Goal: Task Accomplishment & Management: Manage account settings

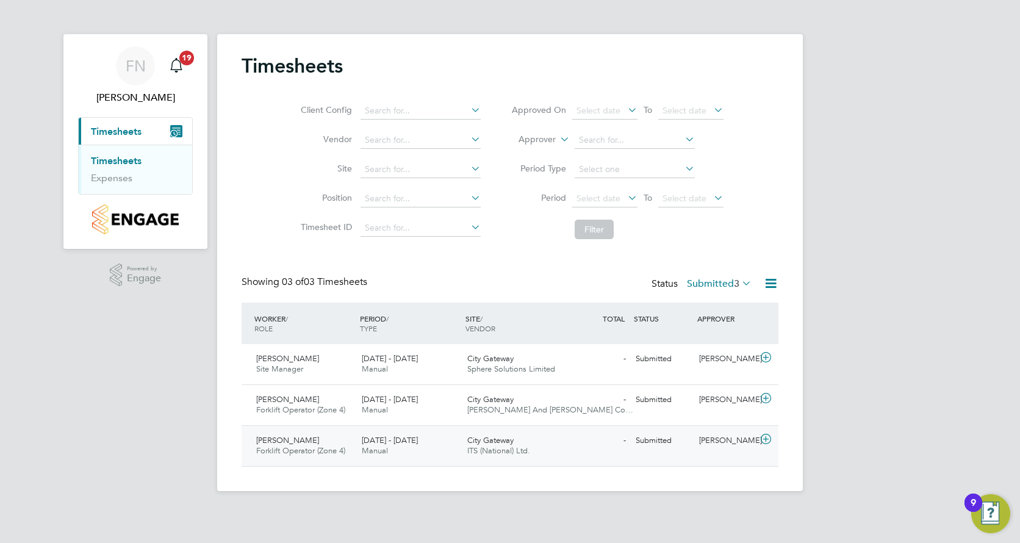
click at [426, 450] on div "18 - 24 Aug 2025 Manual" at bounding box center [410, 446] width 106 height 30
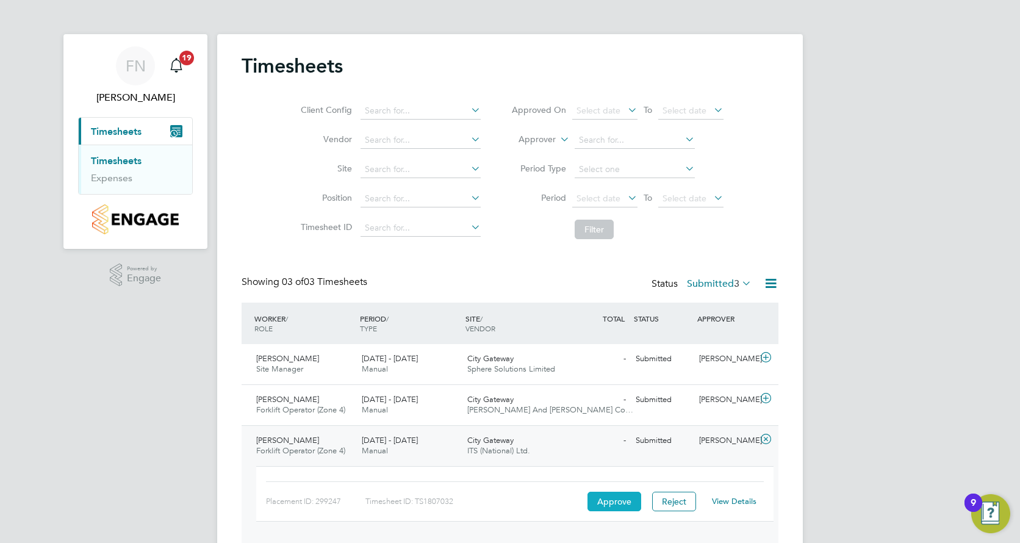
click at [597, 500] on button "Approve" at bounding box center [614, 502] width 54 height 20
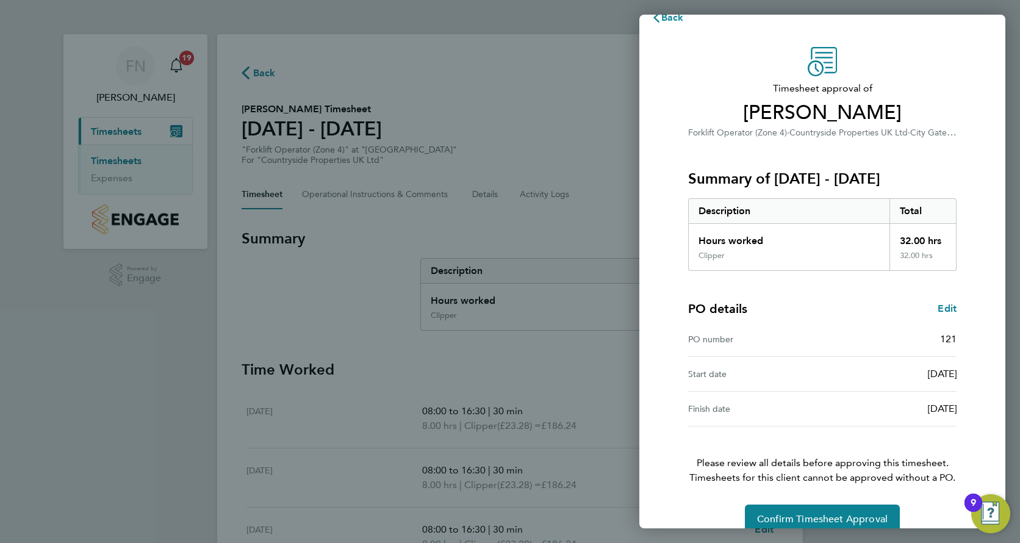
scroll to position [41, 0]
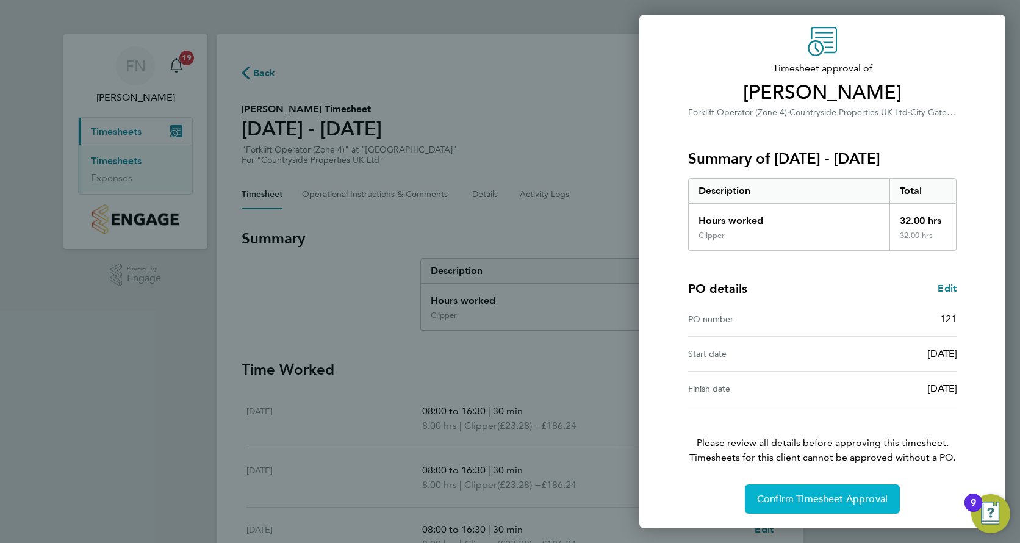
click at [790, 509] on button "Confirm Timesheet Approval" at bounding box center [822, 498] width 155 height 29
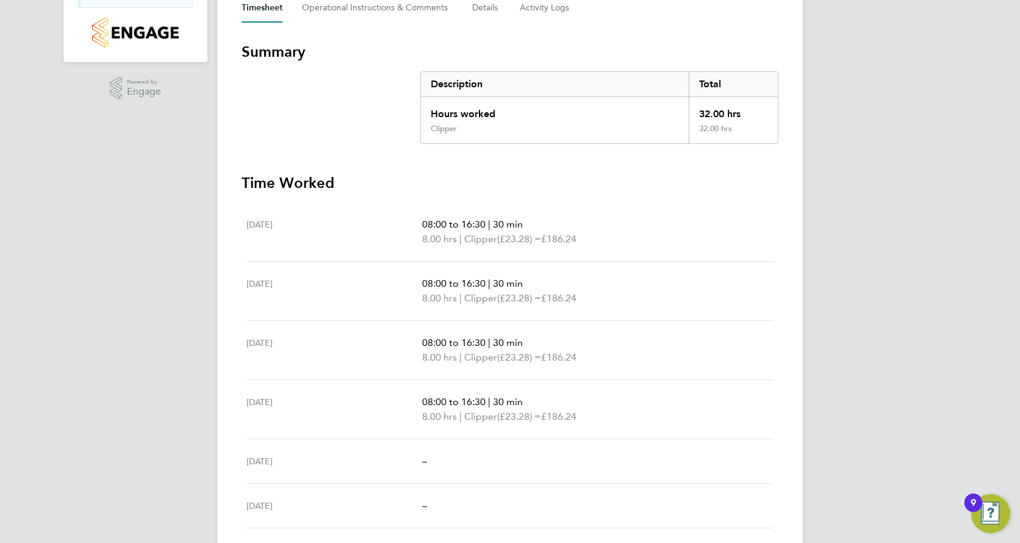
scroll to position [21, 0]
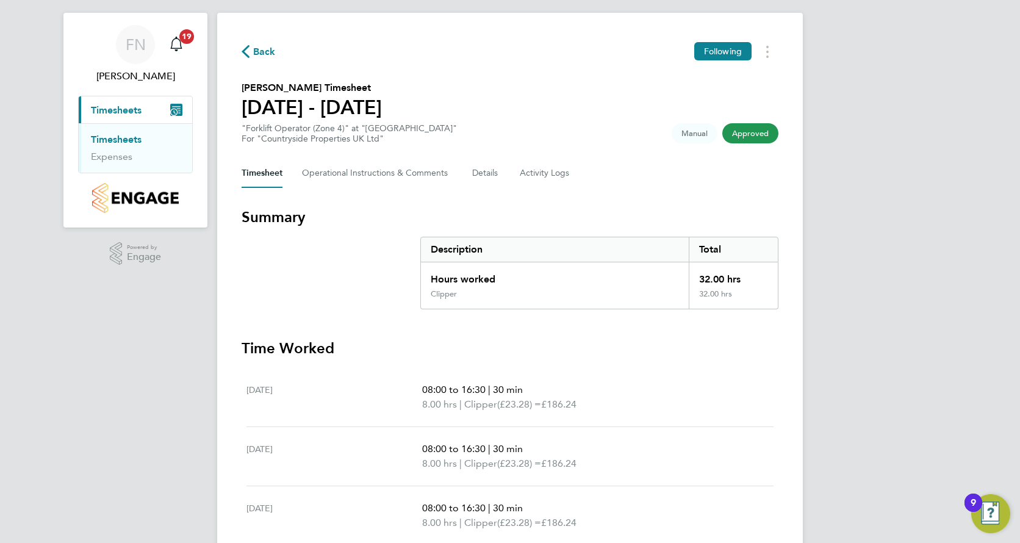
click at [115, 141] on link "Timesheets" at bounding box center [116, 140] width 51 height 12
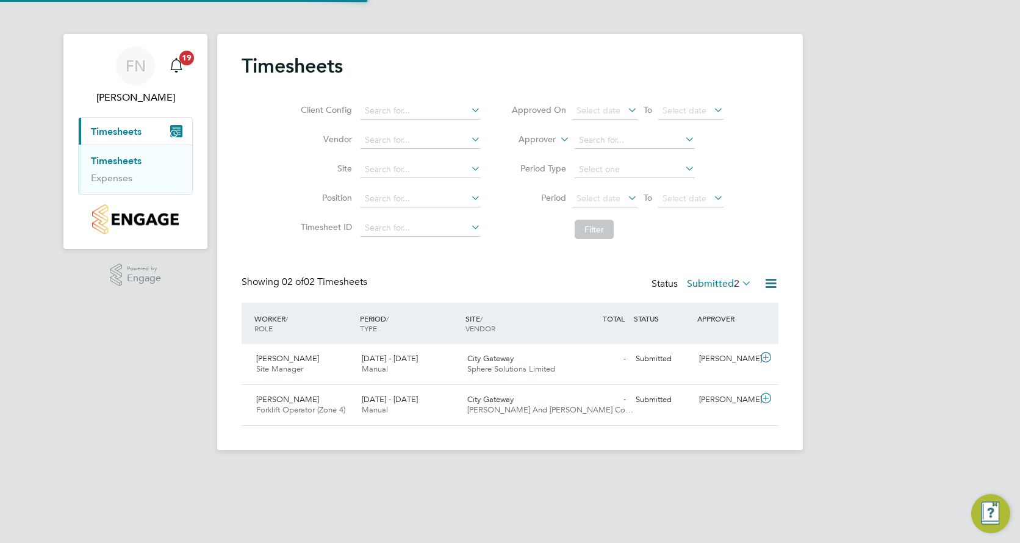
scroll to position [31, 106]
click at [349, 407] on div "[PERSON_NAME] Forklift Operator (Zone 4) [DATE] - [DATE]" at bounding box center [304, 405] width 106 height 30
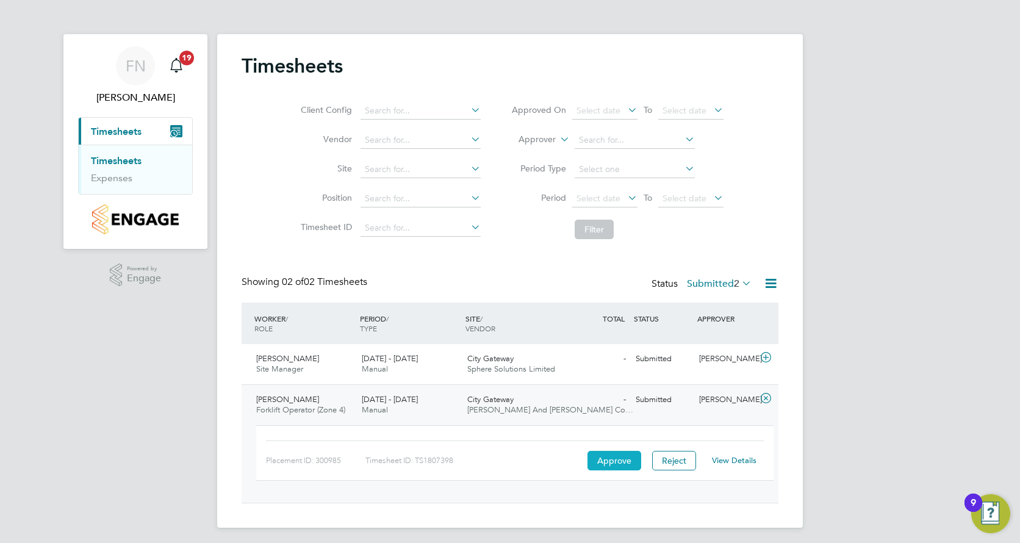
click at [609, 463] on button "Approve" at bounding box center [614, 461] width 54 height 20
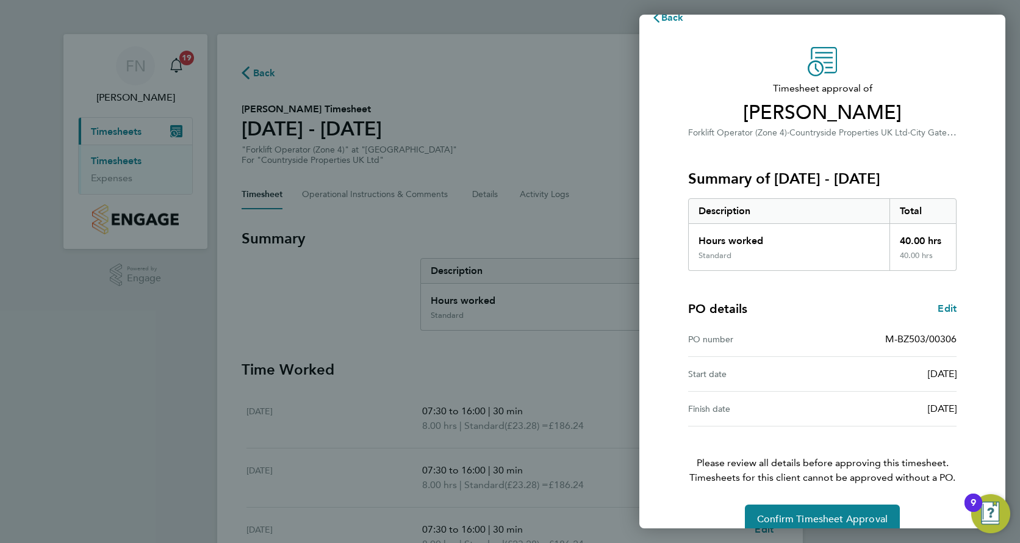
scroll to position [41, 0]
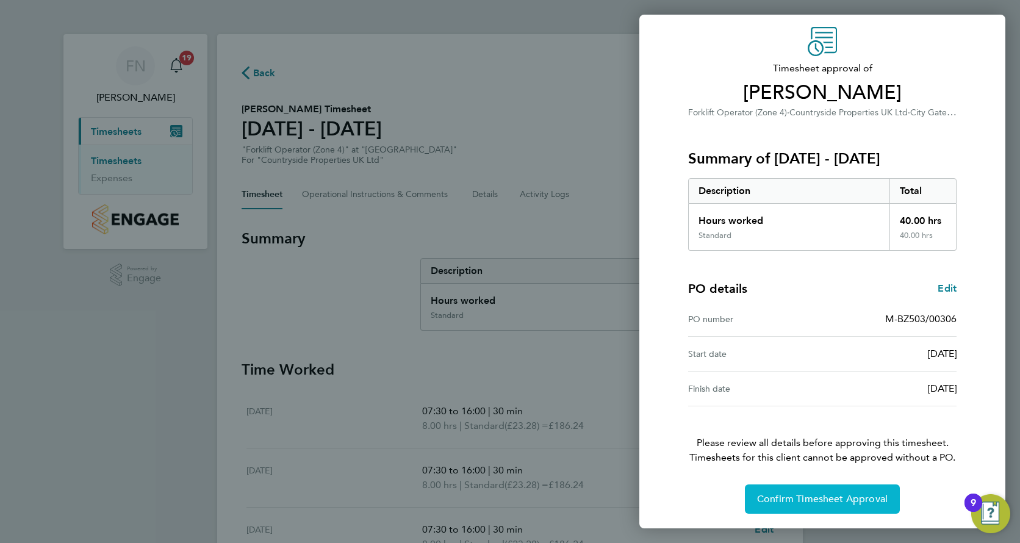
click at [843, 499] on span "Confirm Timesheet Approval" at bounding box center [822, 499] width 131 height 12
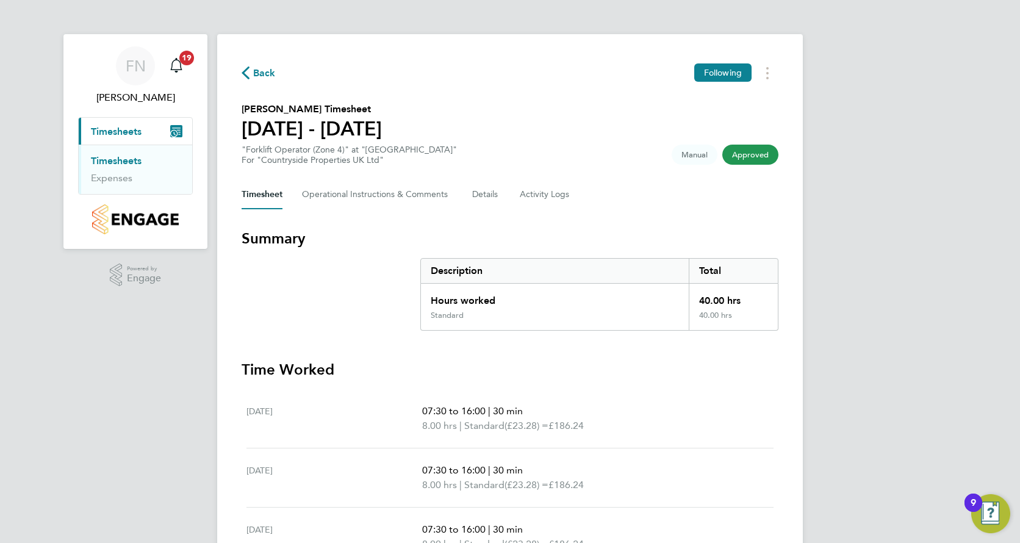
click at [135, 157] on link "Timesheets" at bounding box center [116, 161] width 51 height 12
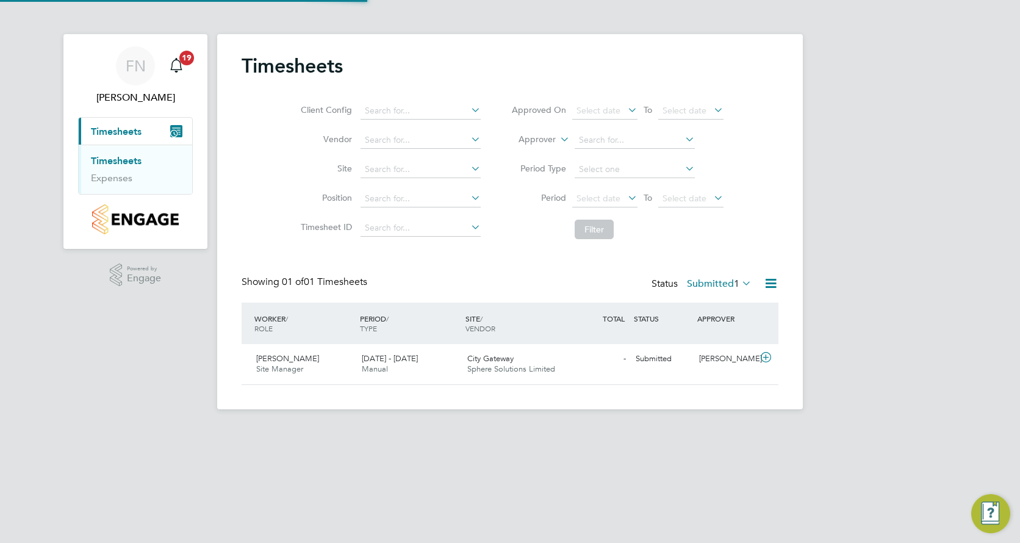
scroll to position [31, 106]
click at [461, 360] on div "18 - 24 Aug 2025 Manual" at bounding box center [410, 364] width 106 height 30
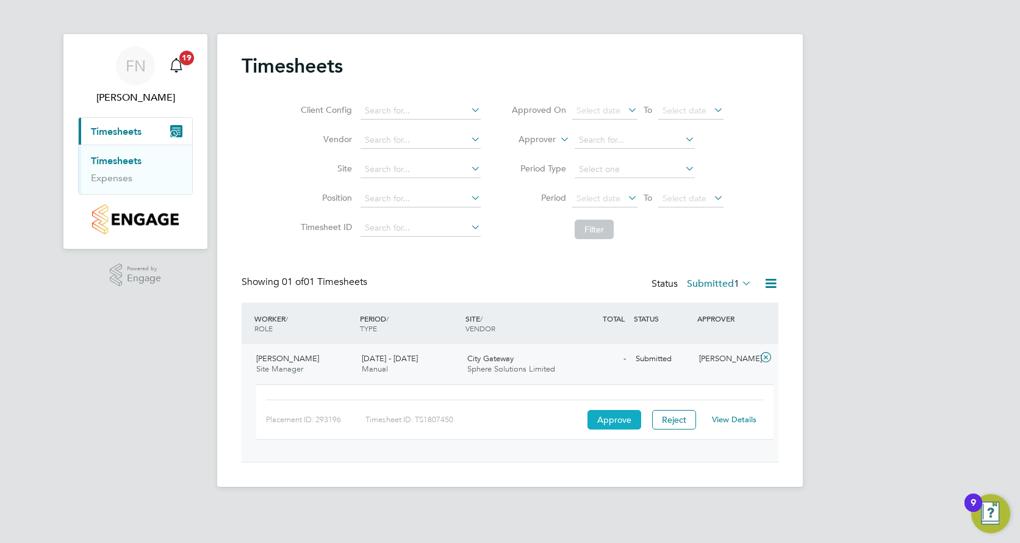
click at [631, 423] on button "Approve" at bounding box center [614, 420] width 54 height 20
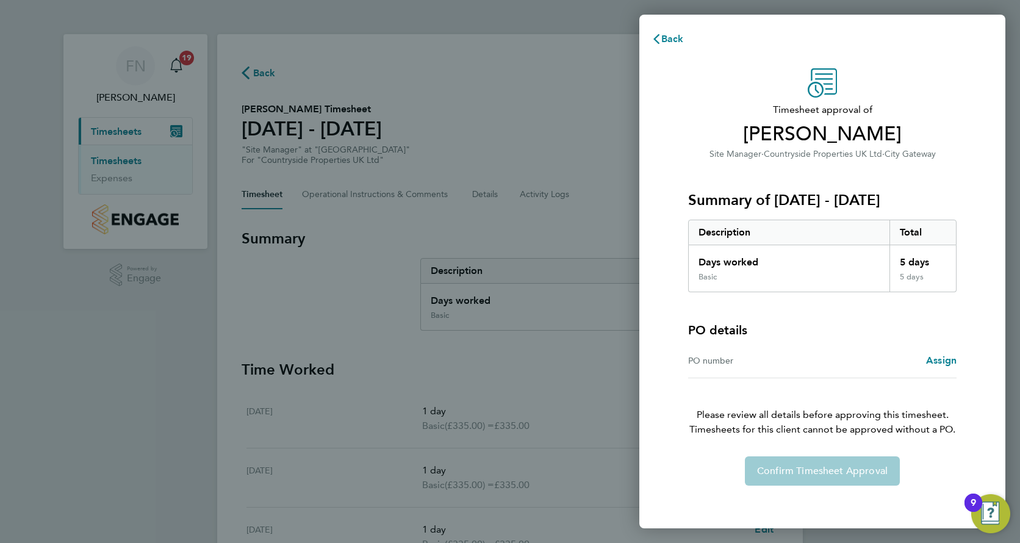
click at [805, 470] on div "Confirm Timesheet Approval" at bounding box center [822, 470] width 298 height 29
click at [782, 361] on div "PO number" at bounding box center [755, 360] width 134 height 15
click at [667, 38] on span "Back" at bounding box center [672, 39] width 23 height 12
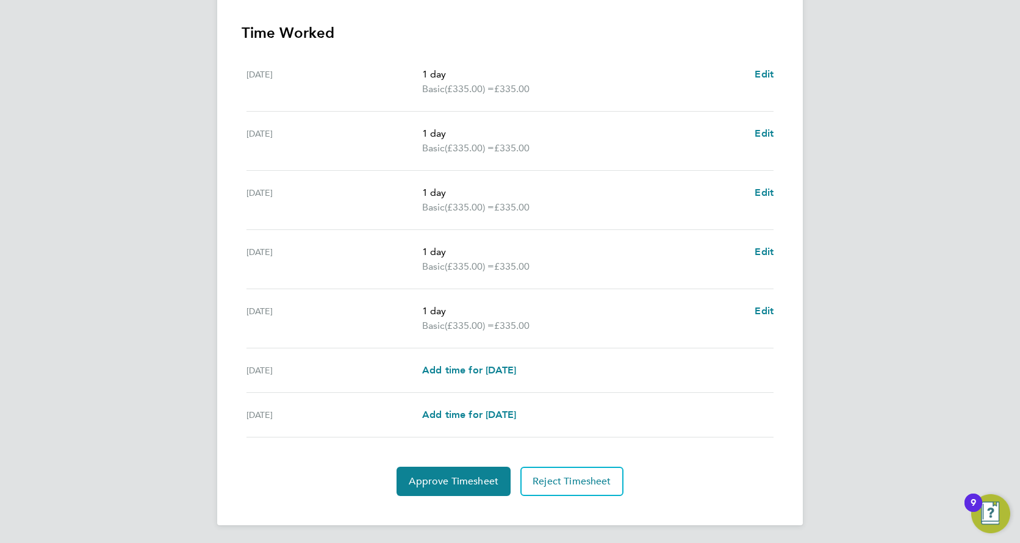
scroll to position [338, 0]
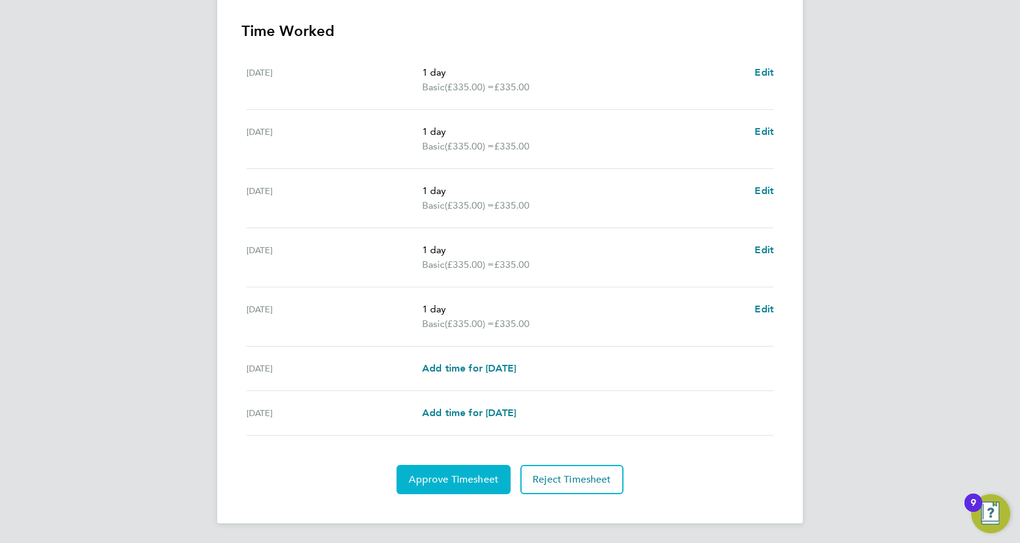
click at [477, 480] on span "Approve Timesheet" at bounding box center [454, 479] width 90 height 12
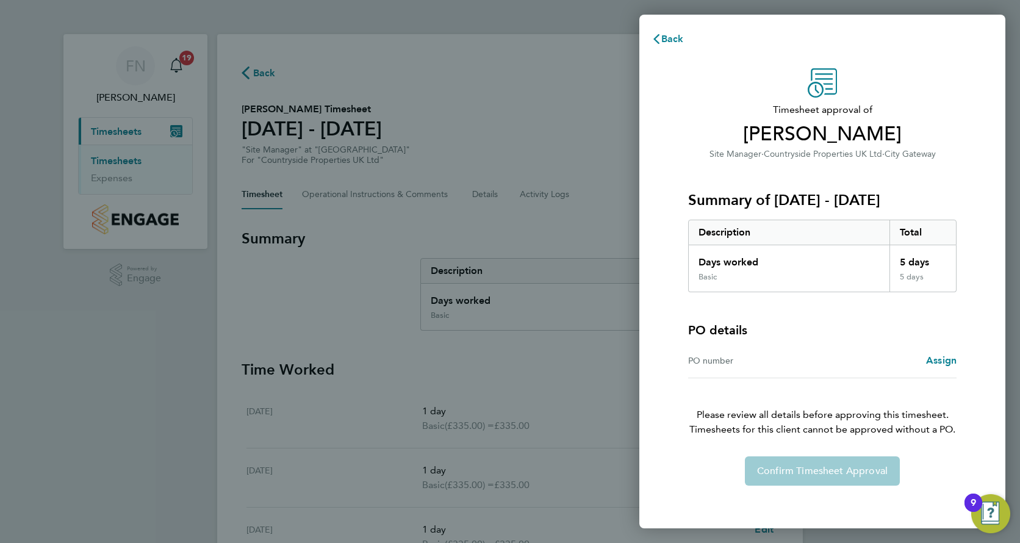
click at [858, 473] on div "Confirm Timesheet Approval" at bounding box center [822, 470] width 298 height 29
click at [729, 360] on div "PO number" at bounding box center [755, 360] width 134 height 15
